Goal: Check status: Check status

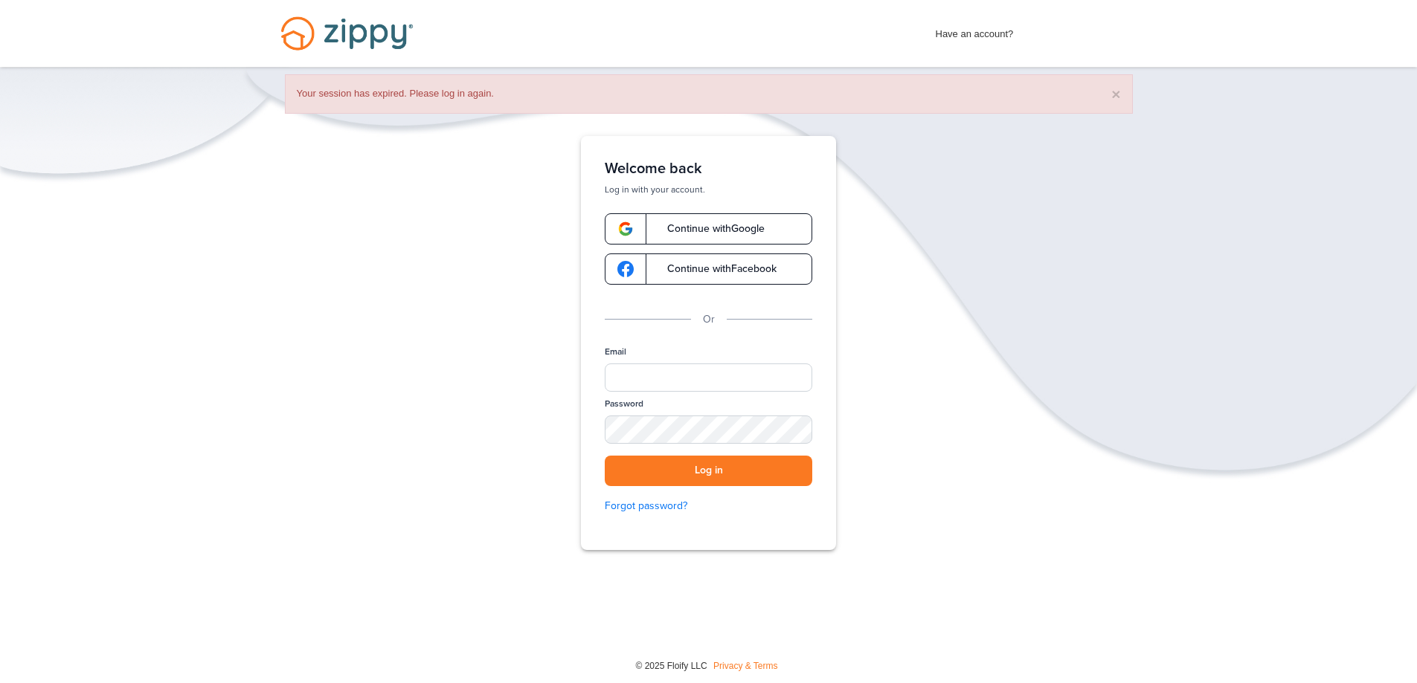
click at [721, 232] on span "Continue with Google" at bounding box center [708, 229] width 112 height 10
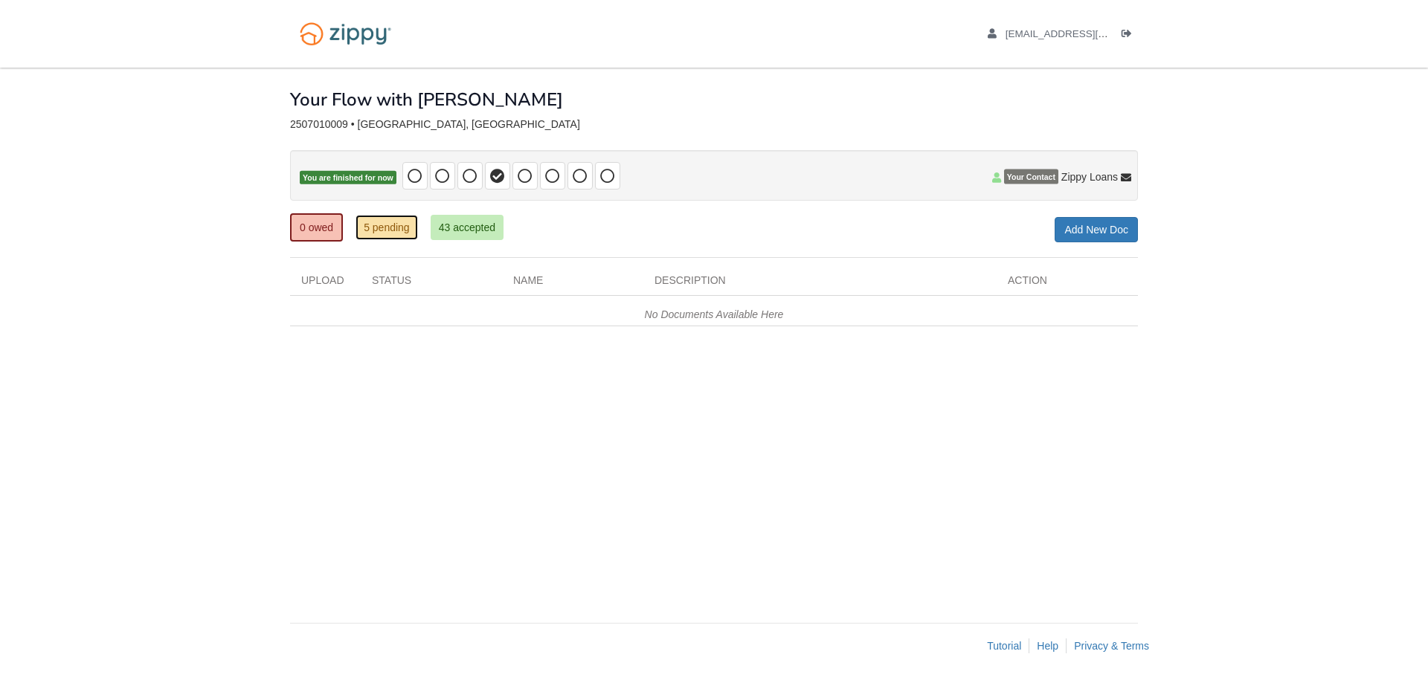
click at [404, 228] on link "5 pending" at bounding box center [386, 227] width 62 height 25
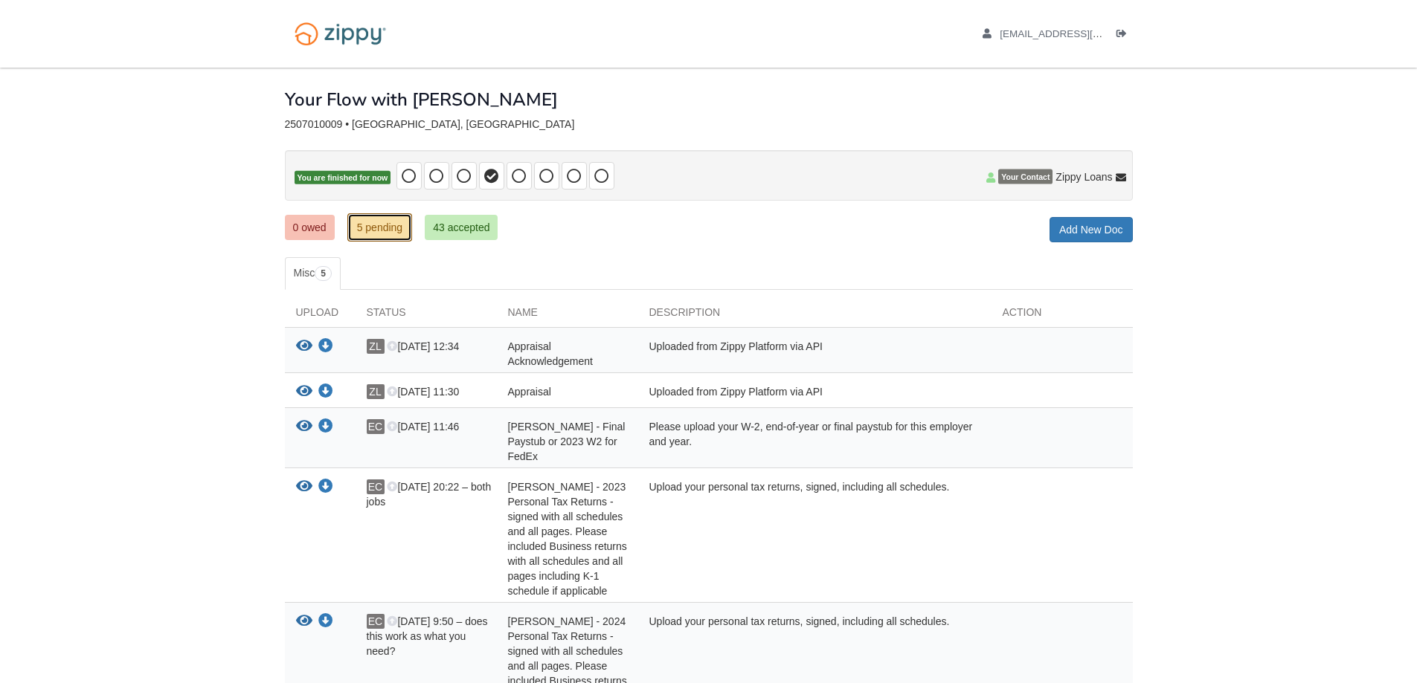
click at [368, 229] on link "5 pending" at bounding box center [379, 227] width 65 height 28
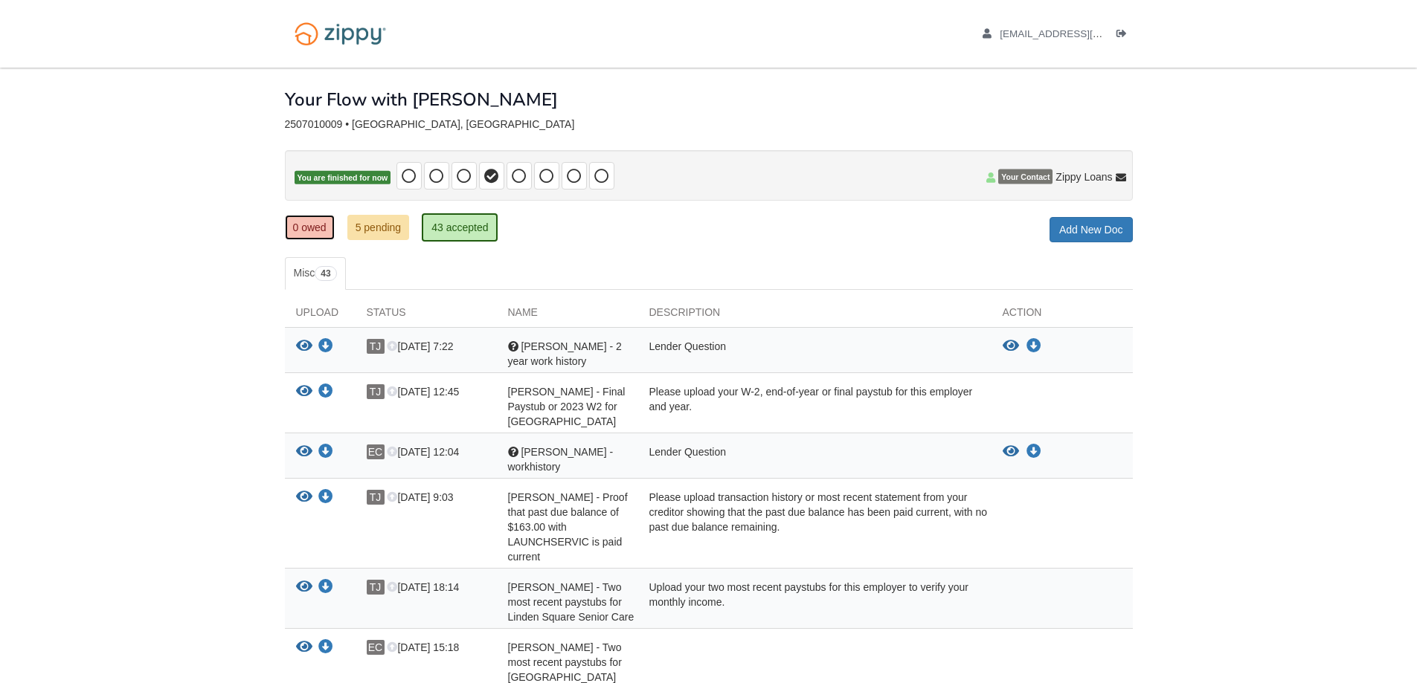
click at [303, 231] on link "0 owed" at bounding box center [310, 227] width 50 height 25
